Goal: Task Accomplishment & Management: Manage account settings

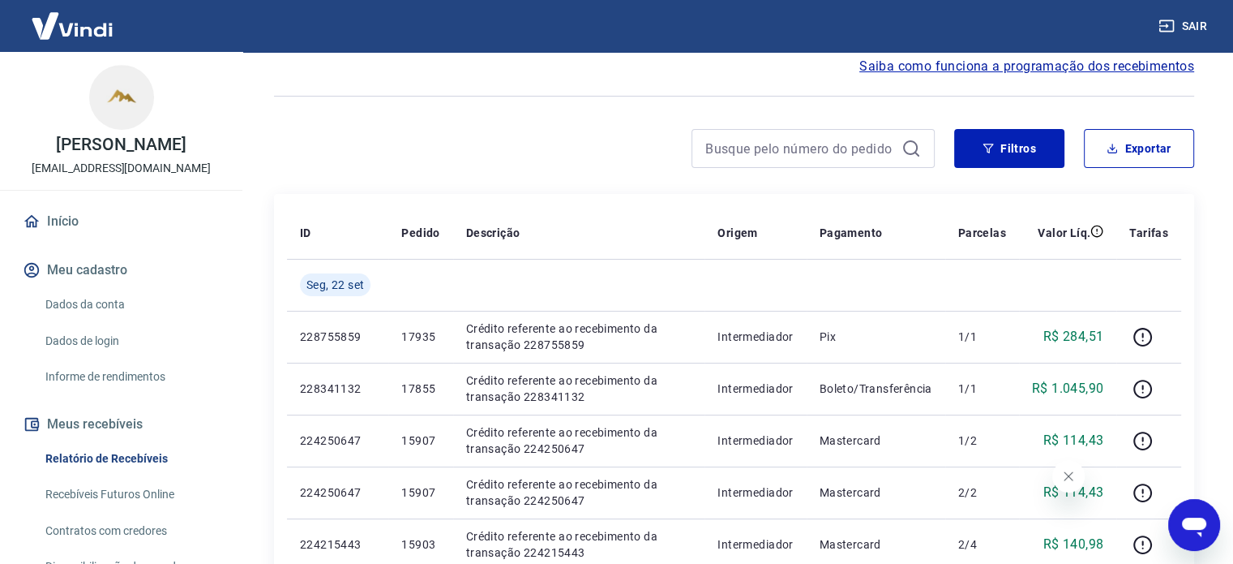
scroll to position [148, 0]
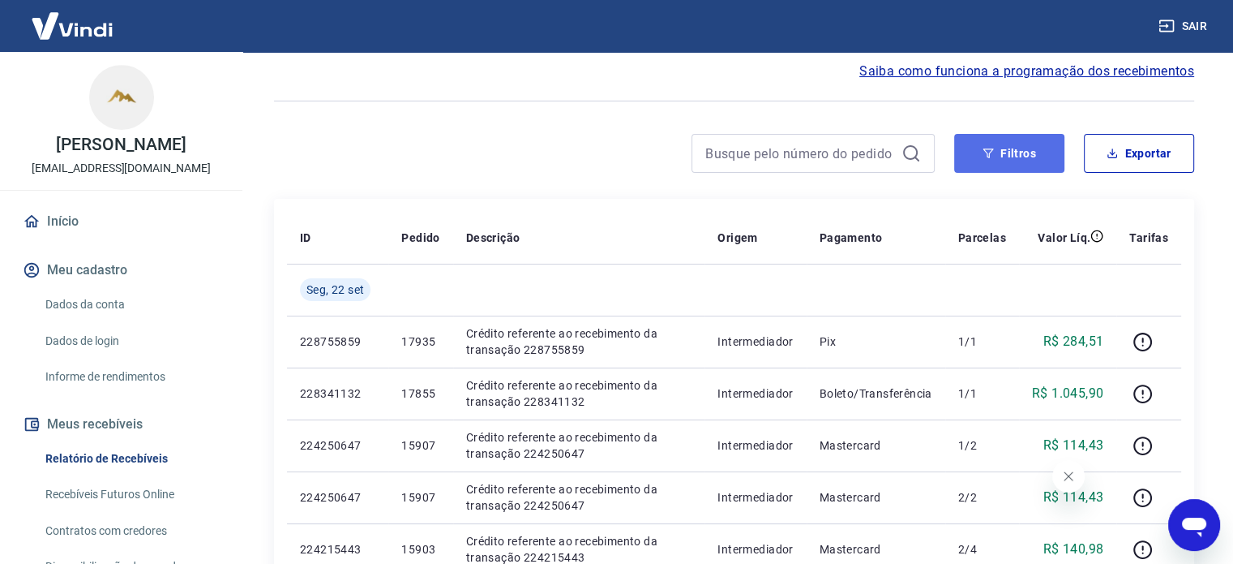
click at [1015, 152] on button "Filtros" at bounding box center [1009, 153] width 110 height 39
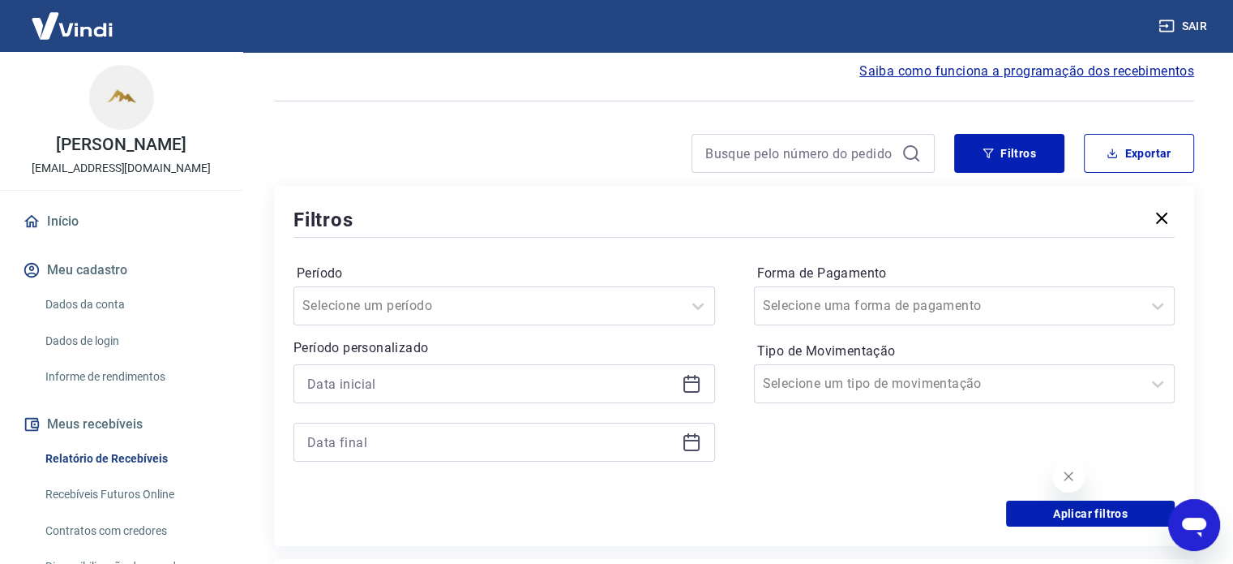
click at [690, 384] on icon at bounding box center [691, 383] width 19 height 19
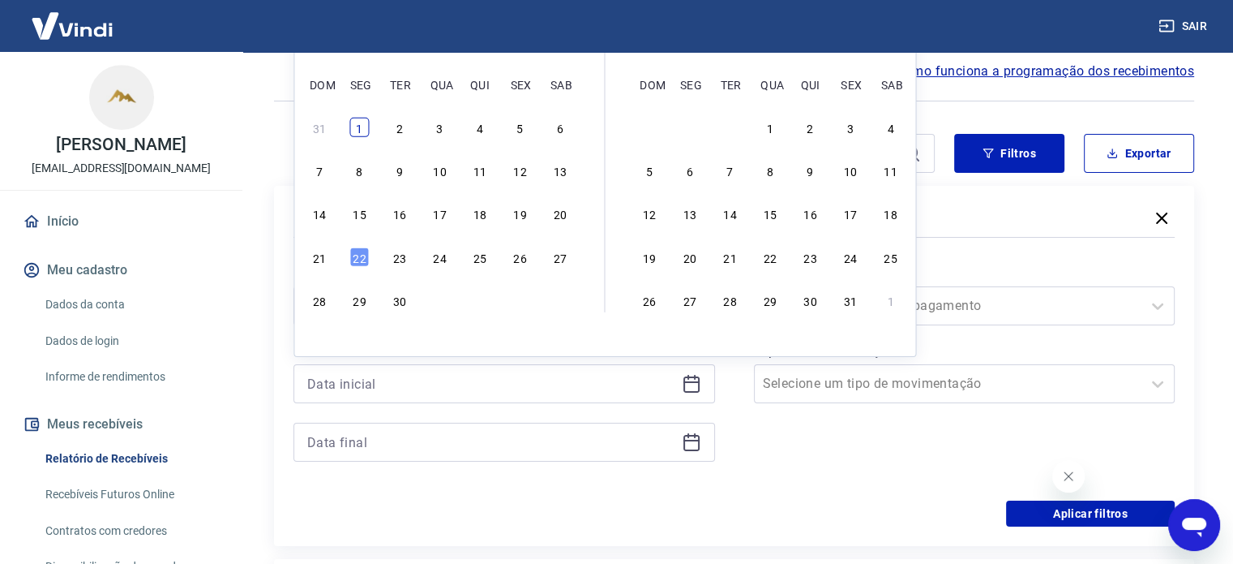
click at [357, 129] on div "1" at bounding box center [359, 127] width 19 height 19
type input "[DATE]"
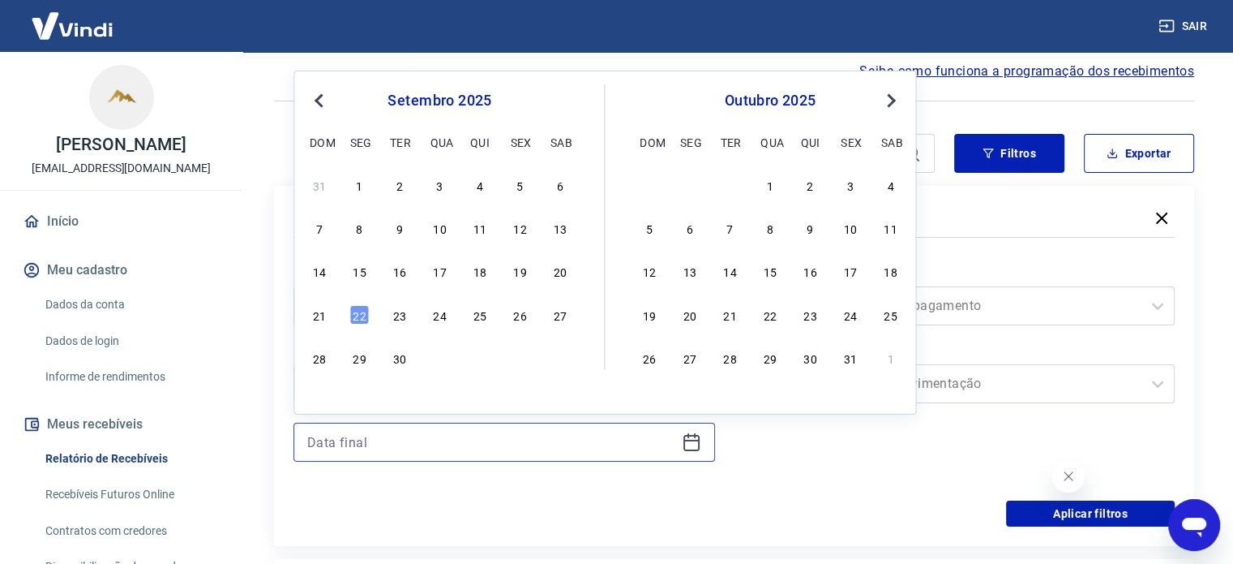
click at [418, 439] on input at bounding box center [491, 442] width 368 height 24
click at [321, 320] on div "21" at bounding box center [319, 314] width 19 height 19
type input "[DATE]"
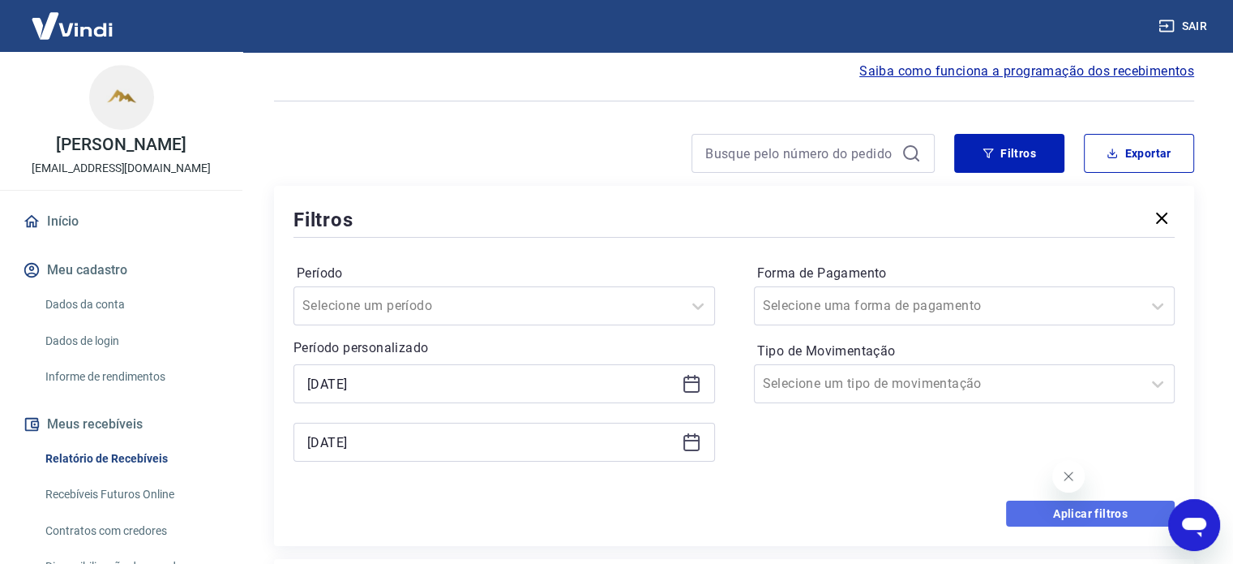
click at [1051, 509] on button "Aplicar filtros" at bounding box center [1090, 513] width 169 height 26
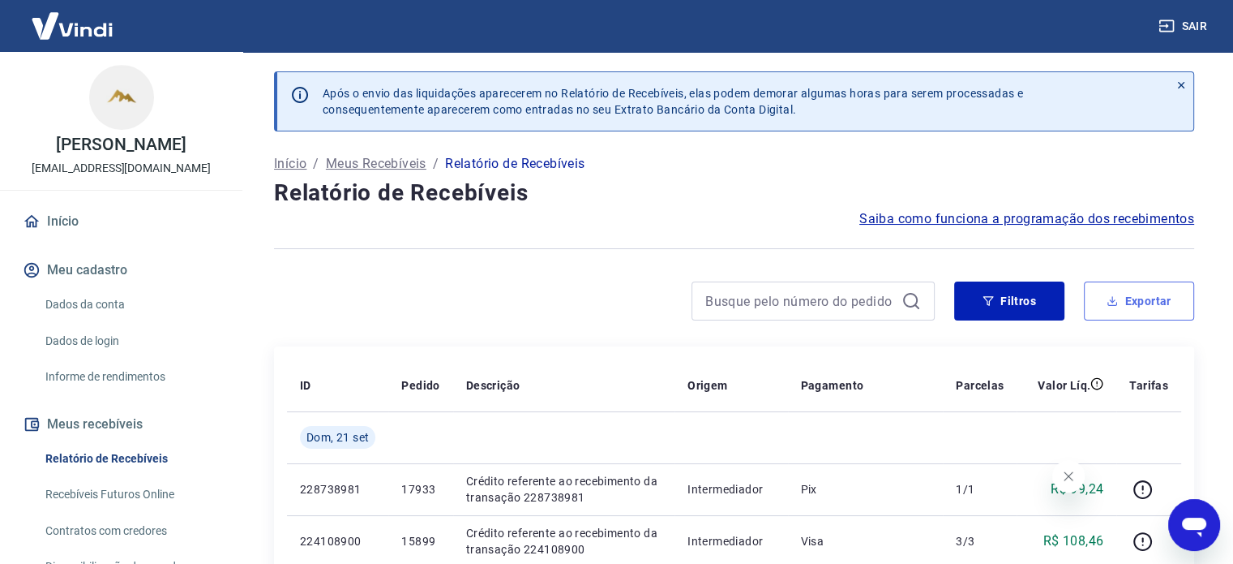
click at [1156, 295] on button "Exportar" at bounding box center [1139, 300] width 110 height 39
type input "[DATE]"
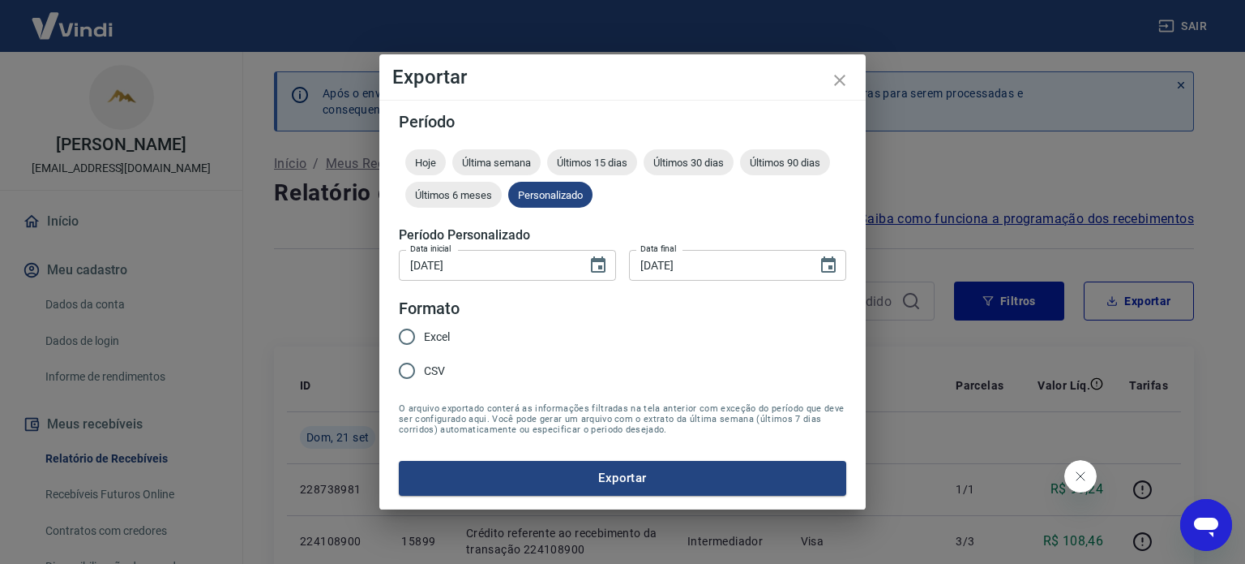
click at [435, 336] on span "Excel" at bounding box center [437, 336] width 26 height 17
click at [424, 336] on input "Excel" at bounding box center [407, 336] width 34 height 34
radio input "true"
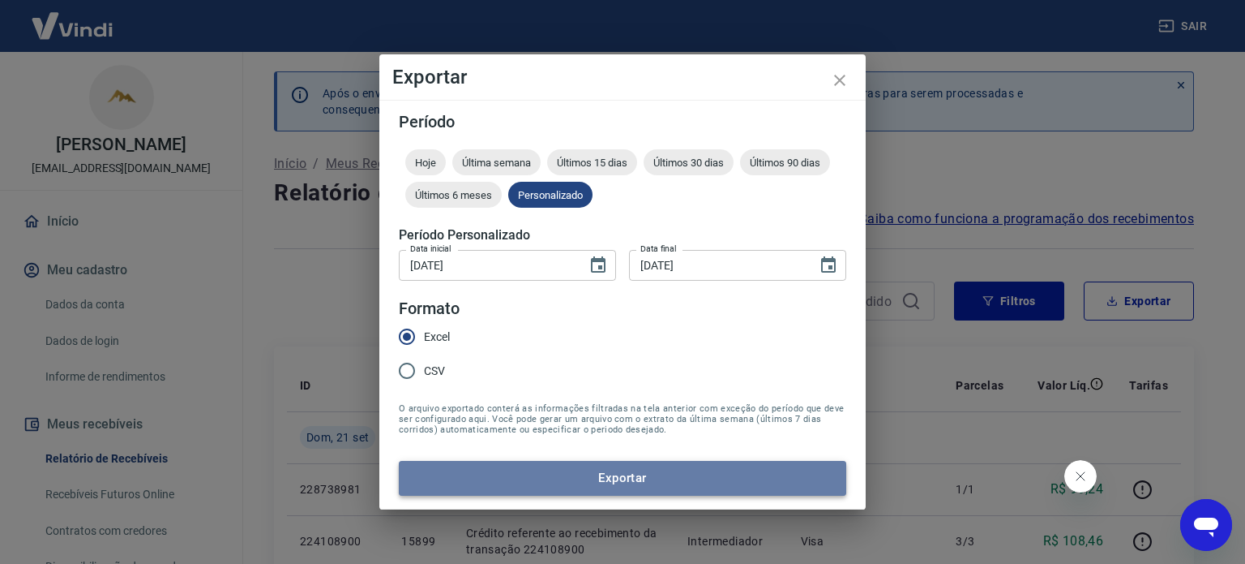
click at [515, 469] on button "Exportar" at bounding box center [623, 478] width 448 height 34
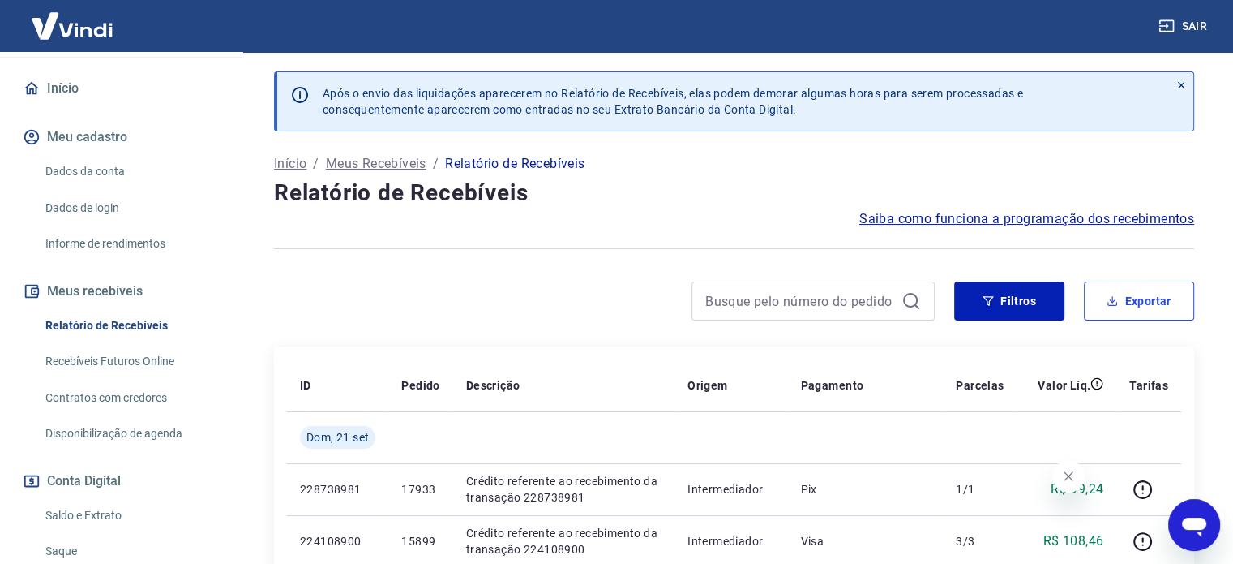
scroll to position [136, 0]
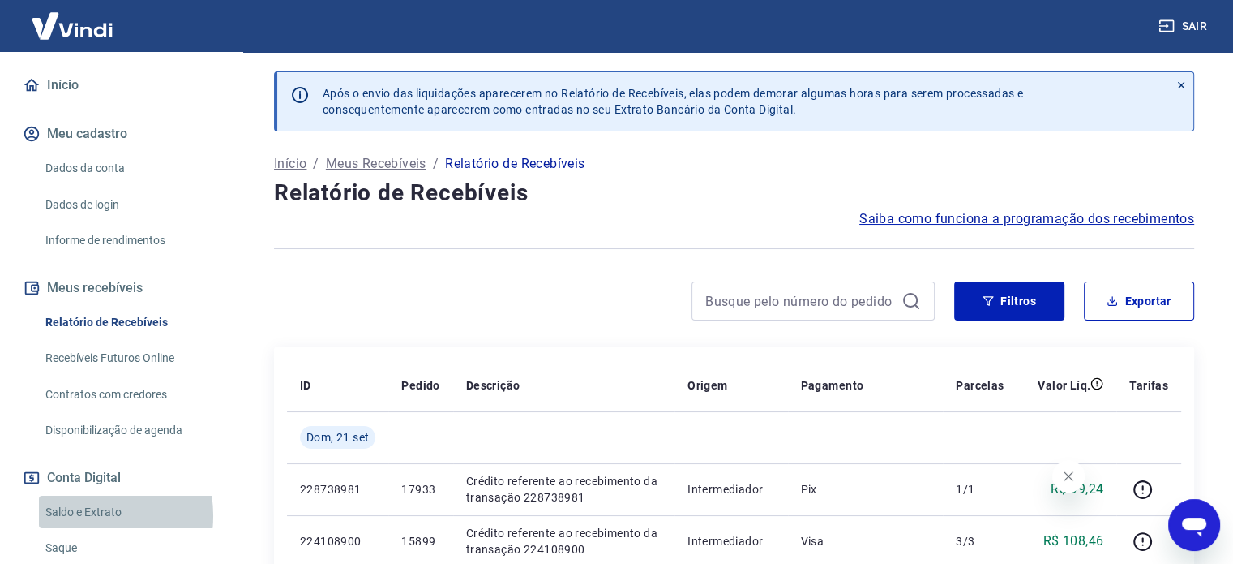
click at [84, 515] on link "Saldo e Extrato" at bounding box center [131, 511] width 184 height 33
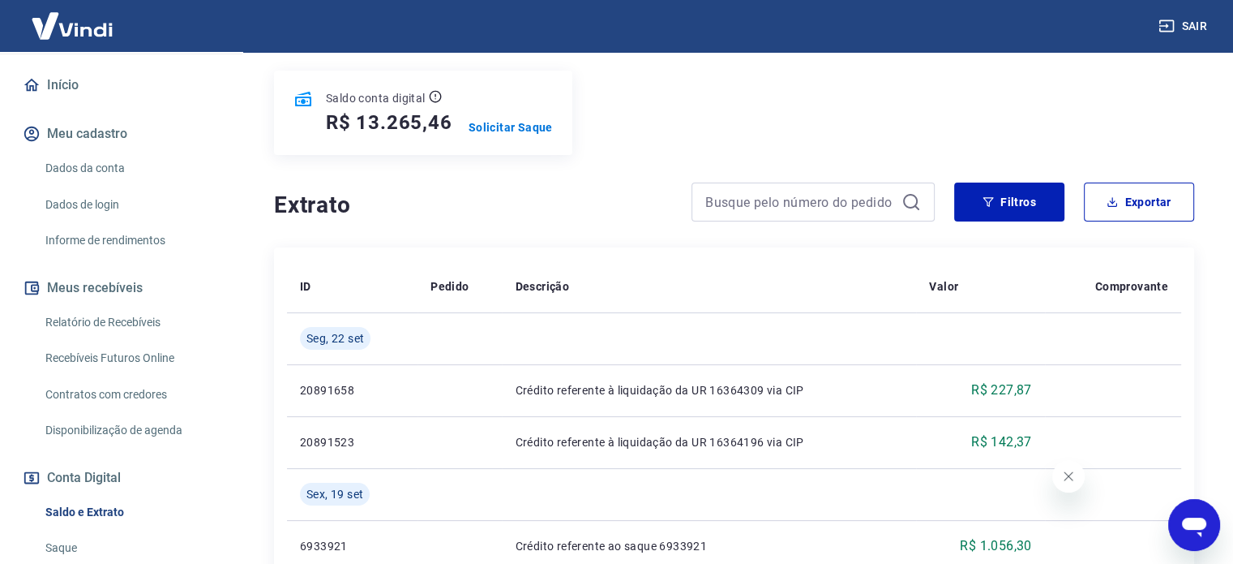
scroll to position [205, 0]
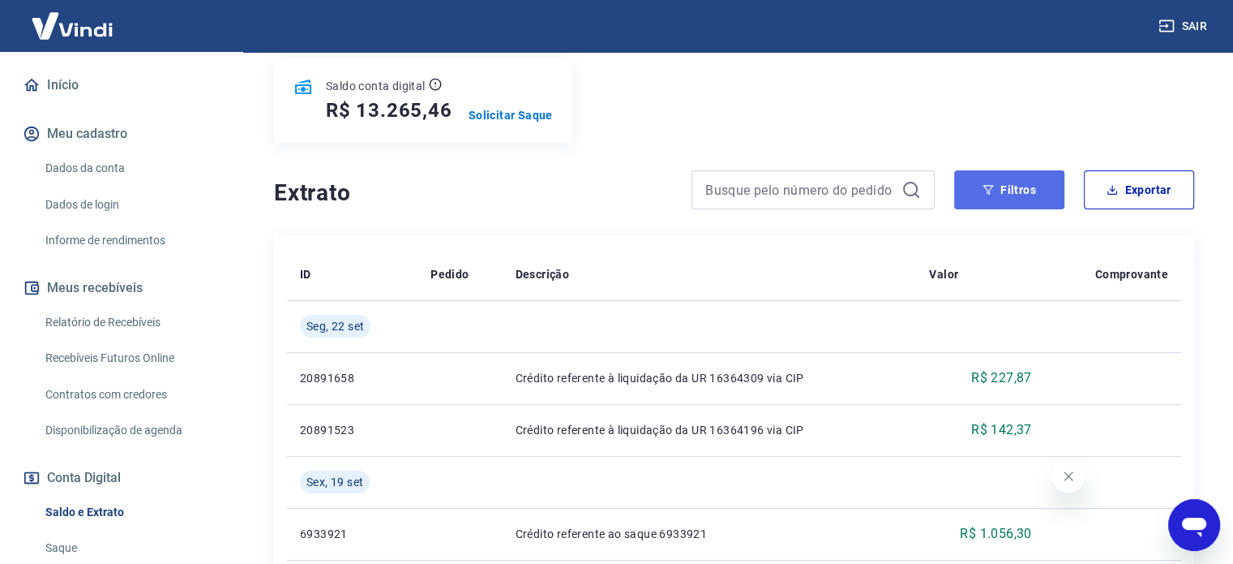
click at [1000, 195] on button "Filtros" at bounding box center [1009, 189] width 110 height 39
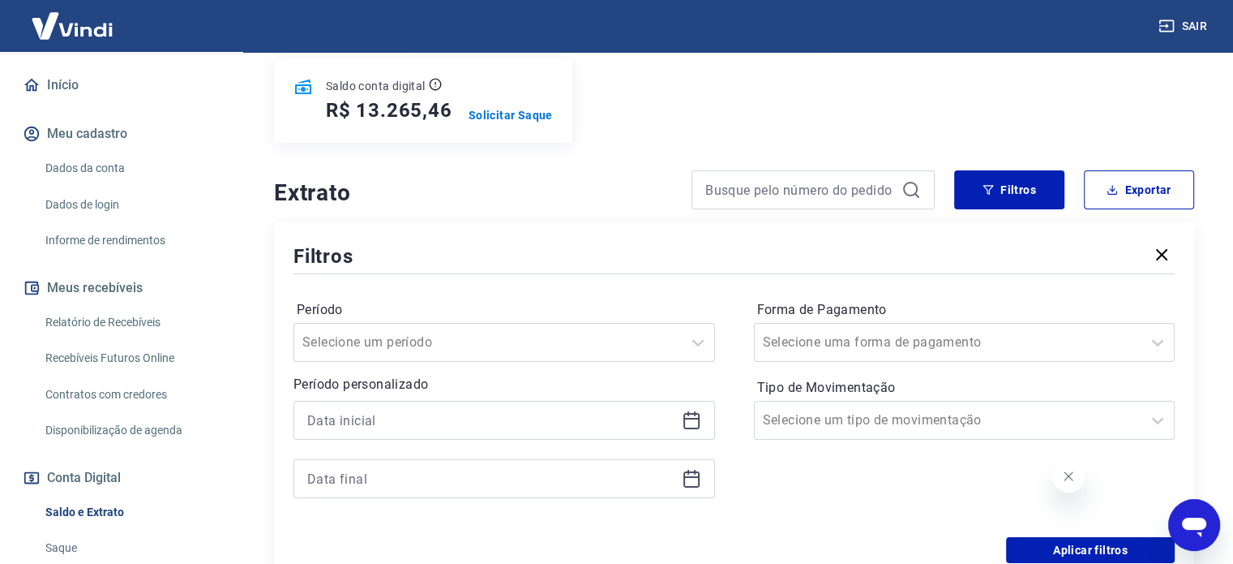
click at [688, 421] on icon at bounding box center [691, 419] width 19 height 19
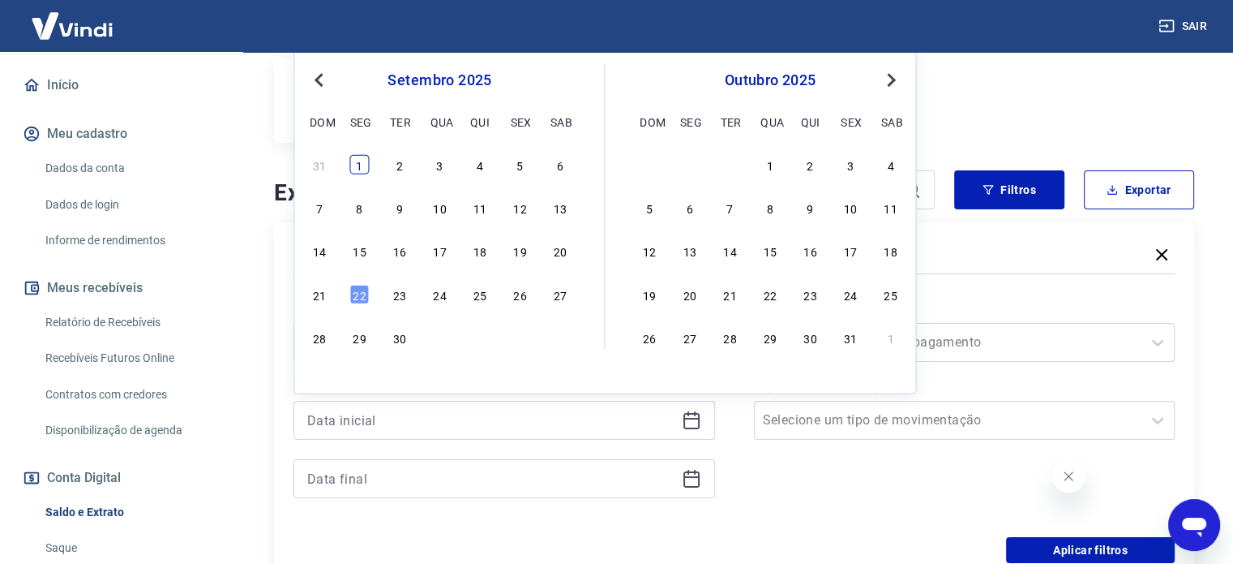
click at [358, 166] on div "1" at bounding box center [359, 164] width 19 height 19
type input "[DATE]"
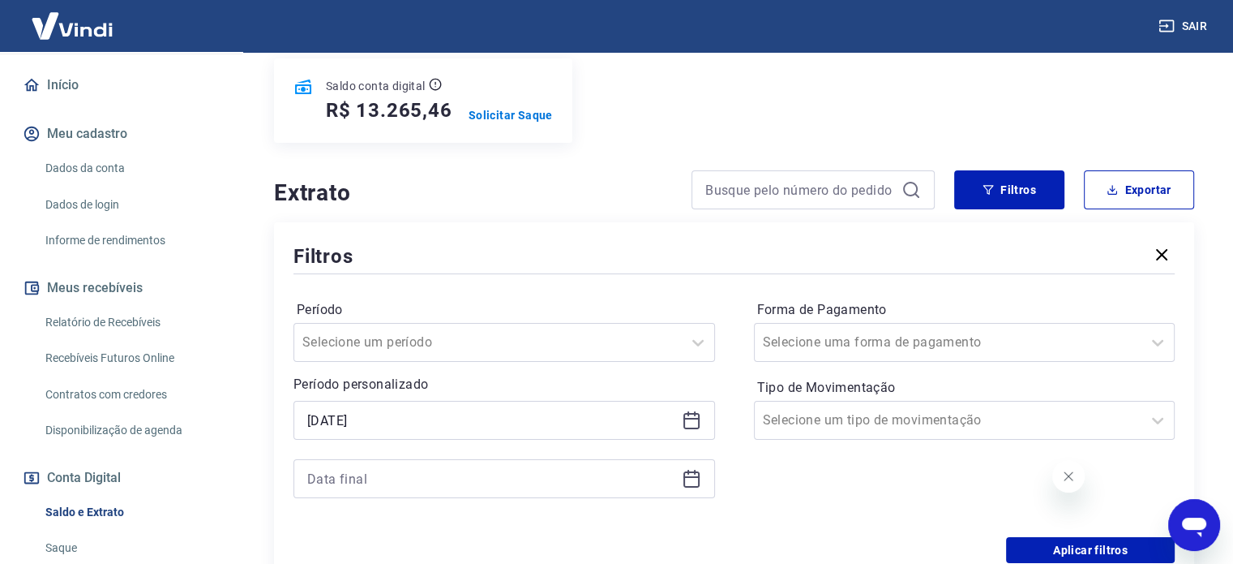
click at [696, 475] on icon at bounding box center [691, 478] width 19 height 19
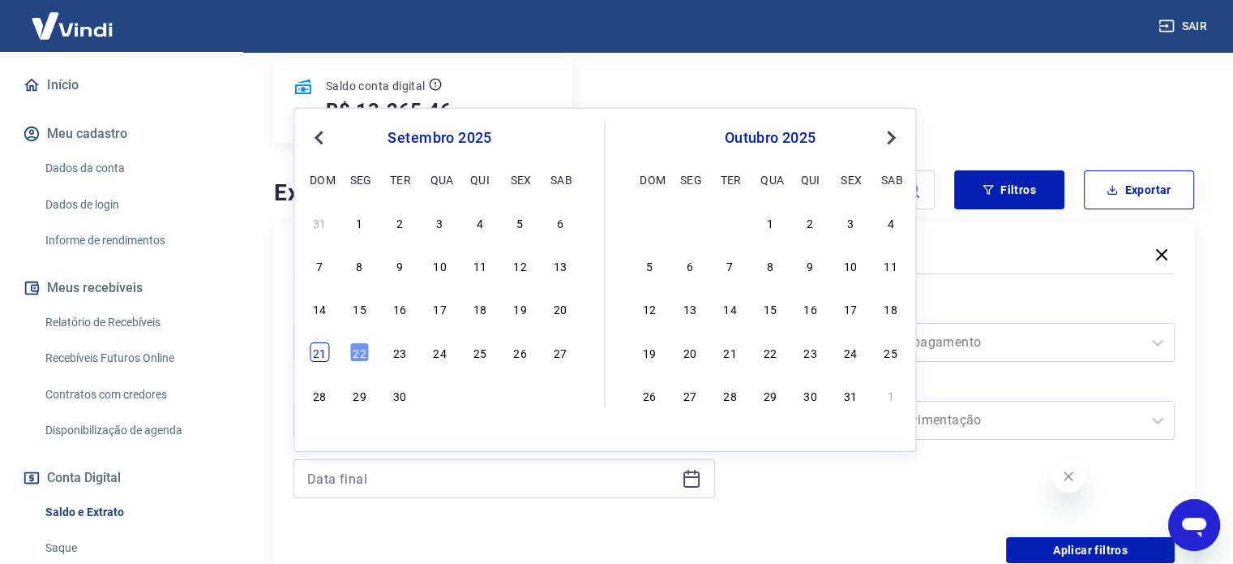
click at [324, 346] on div "21" at bounding box center [319, 351] width 19 height 19
type input "[DATE]"
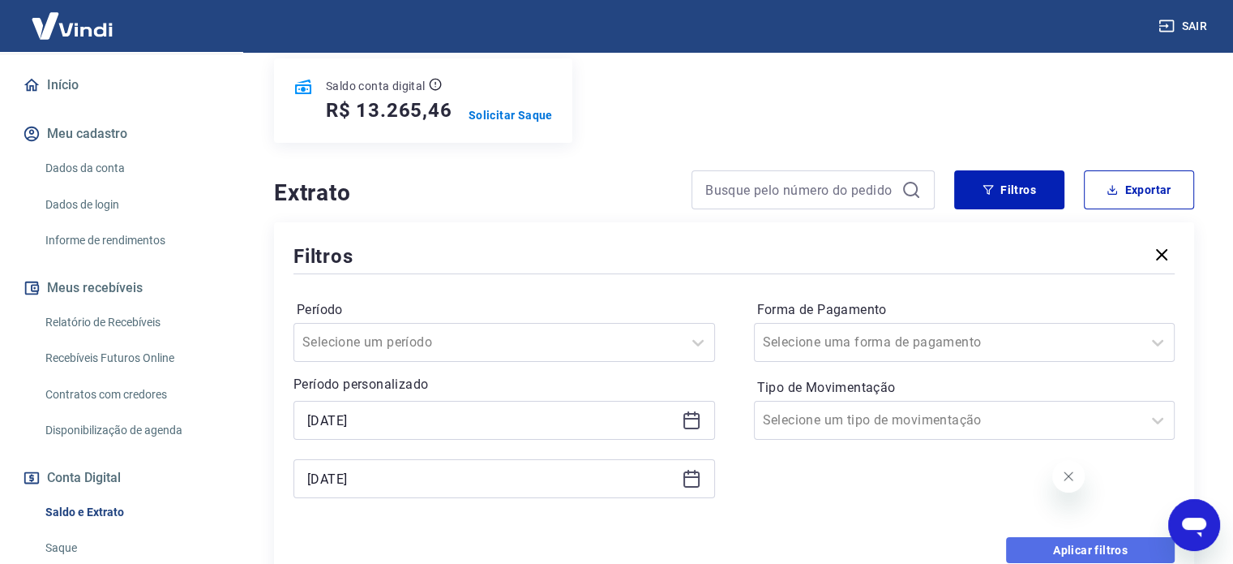
click at [1054, 544] on button "Aplicar filtros" at bounding box center [1090, 550] width 169 height 26
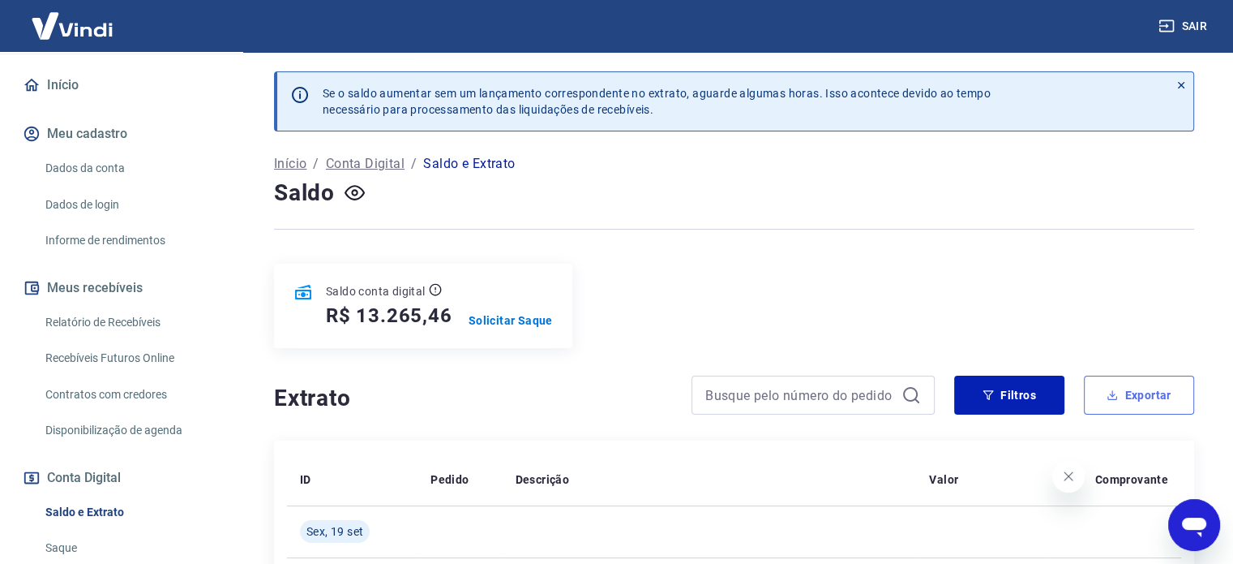
click at [1099, 392] on button "Exportar" at bounding box center [1139, 394] width 110 height 39
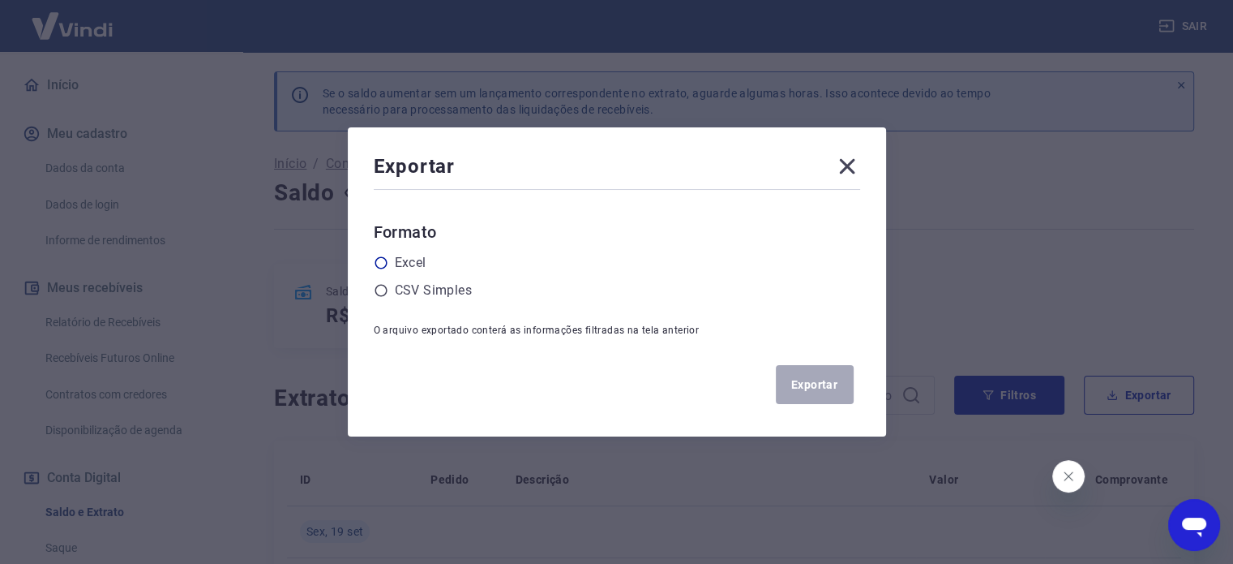
click at [421, 269] on label "Excel" at bounding box center [411, 262] width 32 height 19
click at [0, 0] on input "radio" at bounding box center [0, 0] width 0 height 0
click at [812, 395] on button "Exportar" at bounding box center [815, 384] width 78 height 39
